Goal: Information Seeking & Learning: Learn about a topic

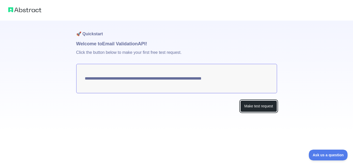
click at [254, 110] on button "Make test request" at bounding box center [258, 107] width 36 height 12
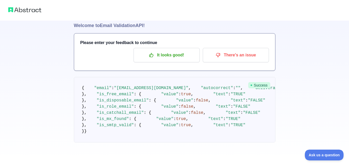
scroll to position [179, 0]
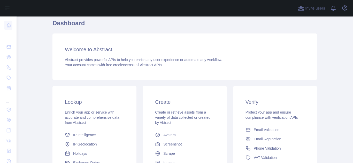
scroll to position [26, 0]
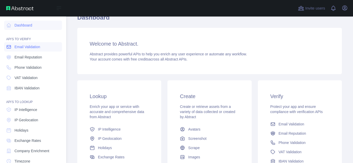
click at [19, 48] on span "Email Validation" at bounding box center [27, 46] width 26 height 5
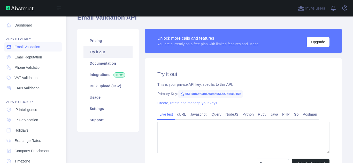
type textarea "**********"
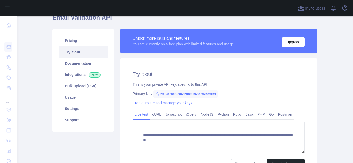
click at [86, 54] on link "Try it out" at bounding box center [83, 51] width 49 height 11
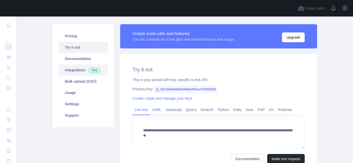
scroll to position [26, 0]
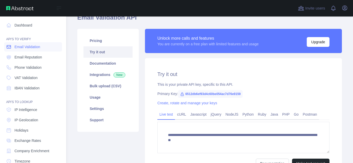
click at [10, 49] on icon at bounding box center [8, 46] width 5 height 5
click at [17, 59] on span "Email Reputation" at bounding box center [28, 57] width 28 height 5
click at [21, 49] on span "Email Validation" at bounding box center [27, 46] width 26 height 5
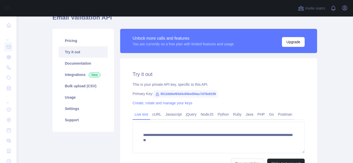
click at [90, 54] on link "Try it out" at bounding box center [83, 51] width 49 height 11
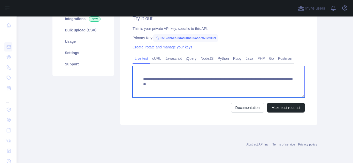
click at [247, 87] on textarea "**********" at bounding box center [218, 81] width 172 height 31
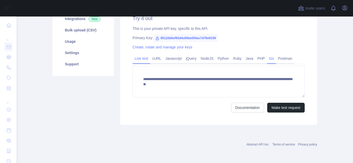
click at [270, 57] on link "Go" at bounding box center [271, 58] width 9 height 8
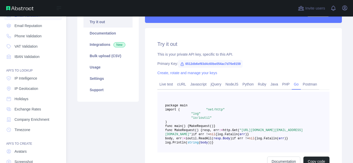
scroll to position [0, 0]
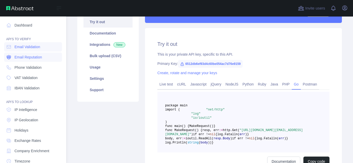
click at [35, 59] on span "Email Reputation" at bounding box center [28, 57] width 28 height 5
